Goal: Find specific page/section: Find specific page/section

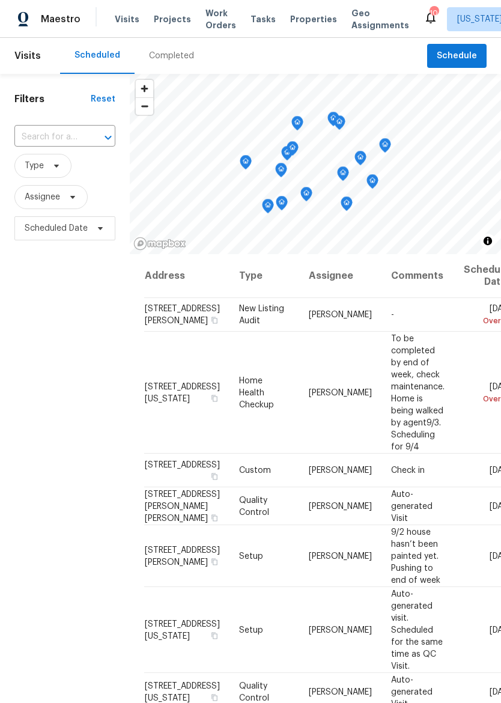
click at [308, 17] on span "Properties" at bounding box center [313, 19] width 47 height 12
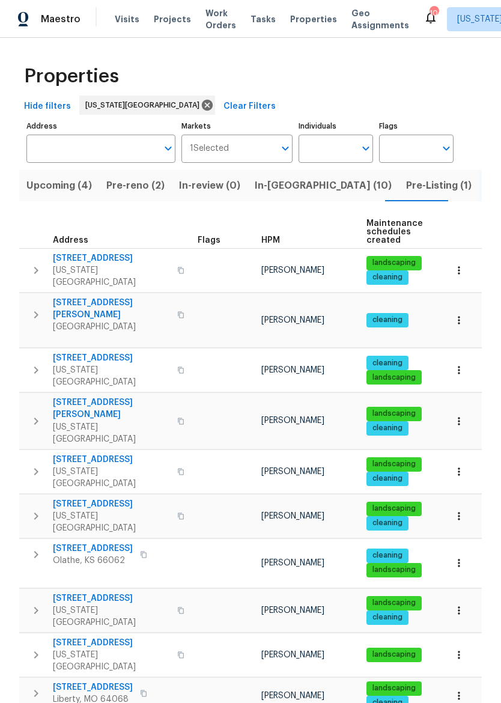
click at [41, 308] on icon "button" at bounding box center [36, 315] width 14 height 14
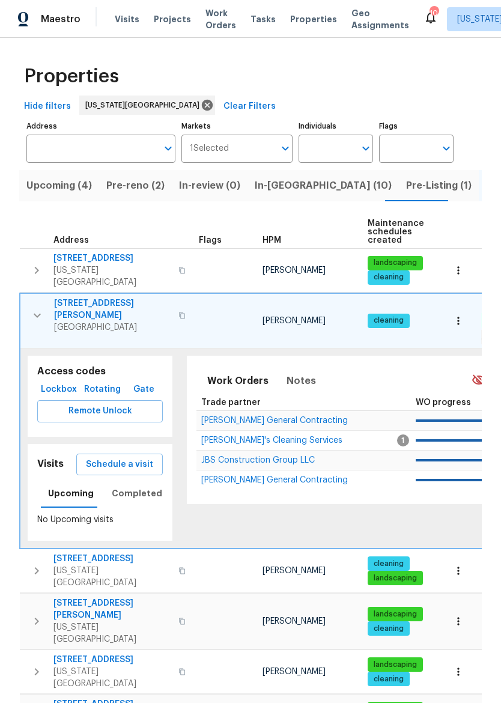
click at [59, 382] on span "Lockbox" at bounding box center [59, 389] width 34 height 15
